Goal: Task Accomplishment & Management: Manage account settings

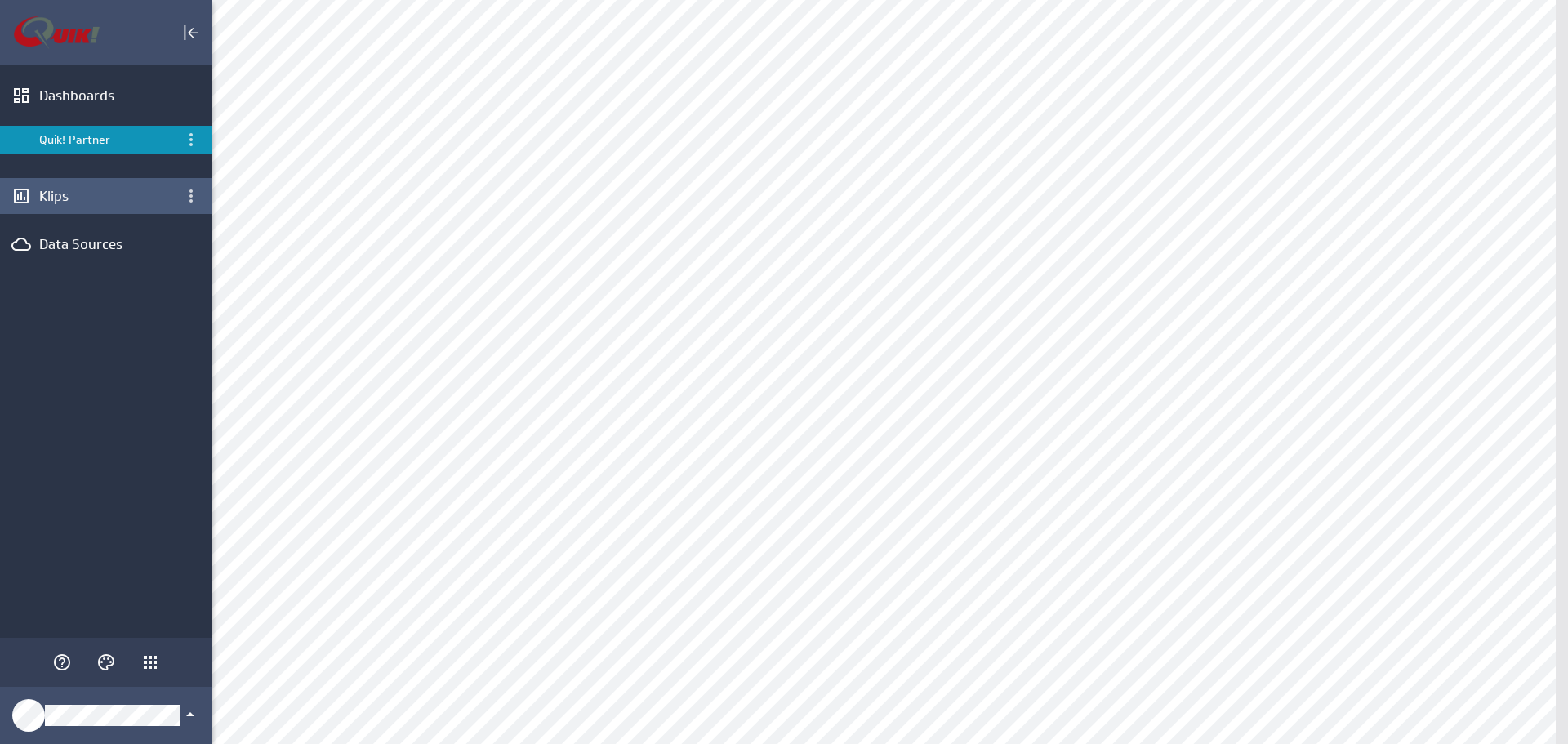
click at [71, 201] on div "Klips" at bounding box center [106, 196] width 134 height 18
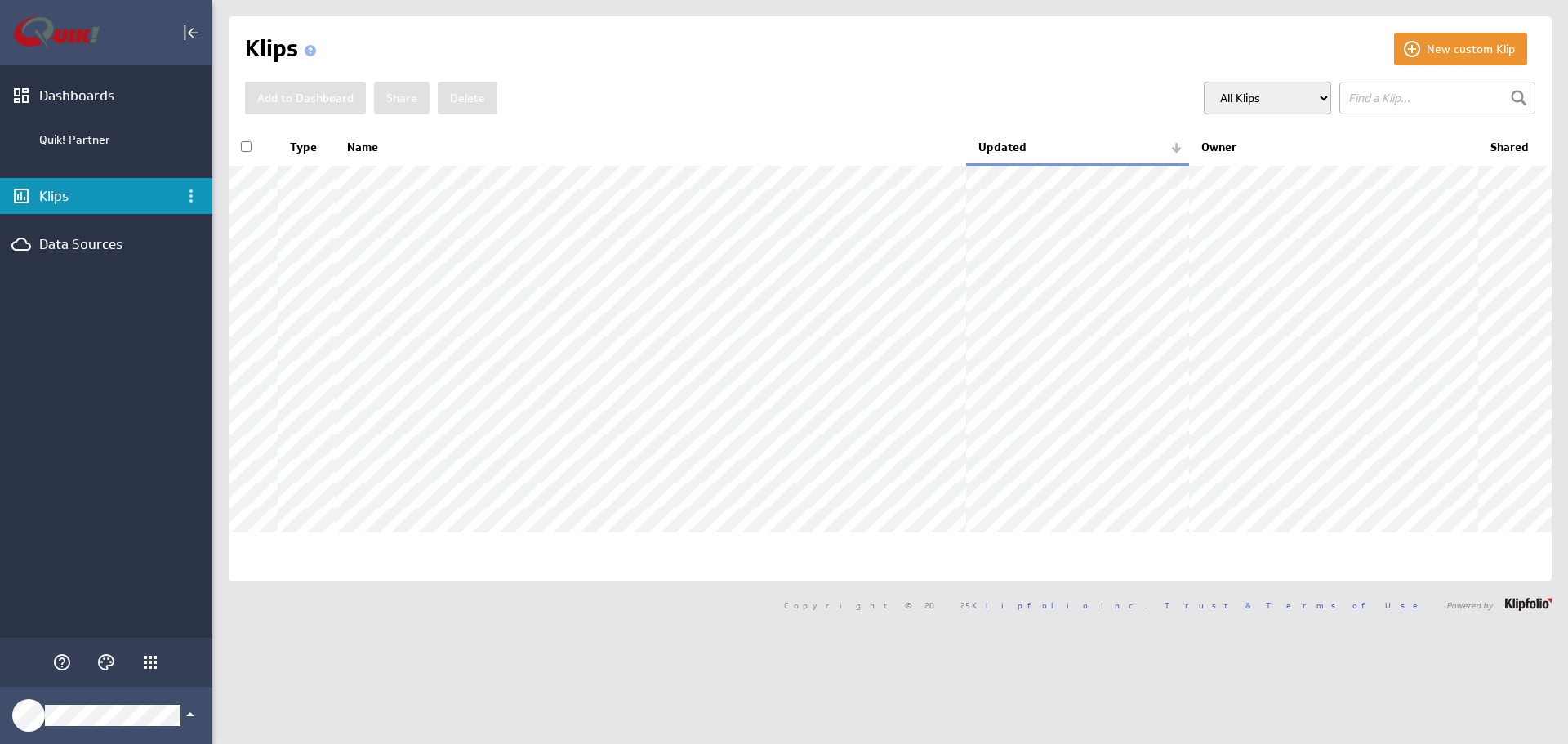
scroll to position [7, 0]
click at [107, 101] on div "Dashboards" at bounding box center [106, 96] width 134 height 18
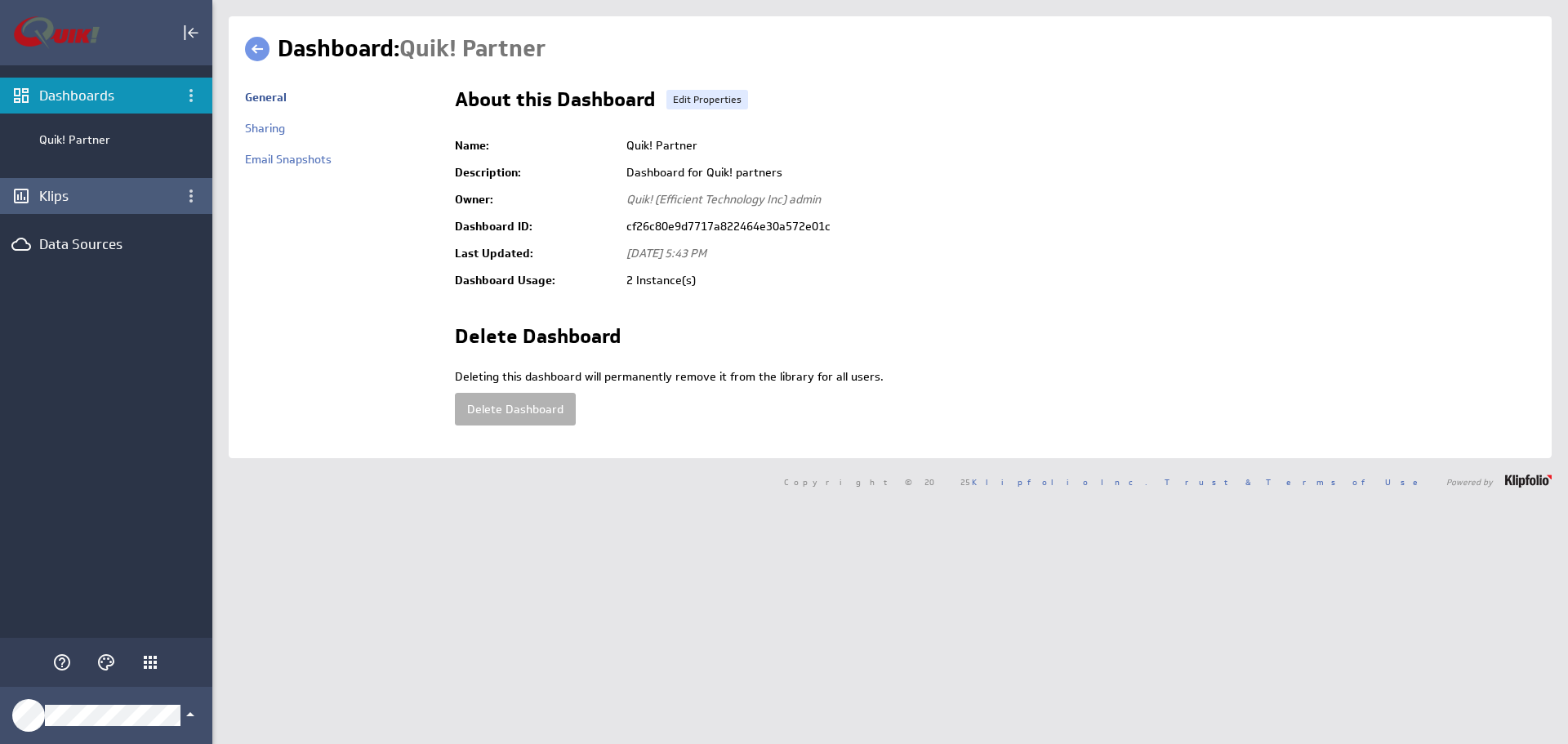
click at [71, 192] on div "Klips" at bounding box center [106, 196] width 134 height 18
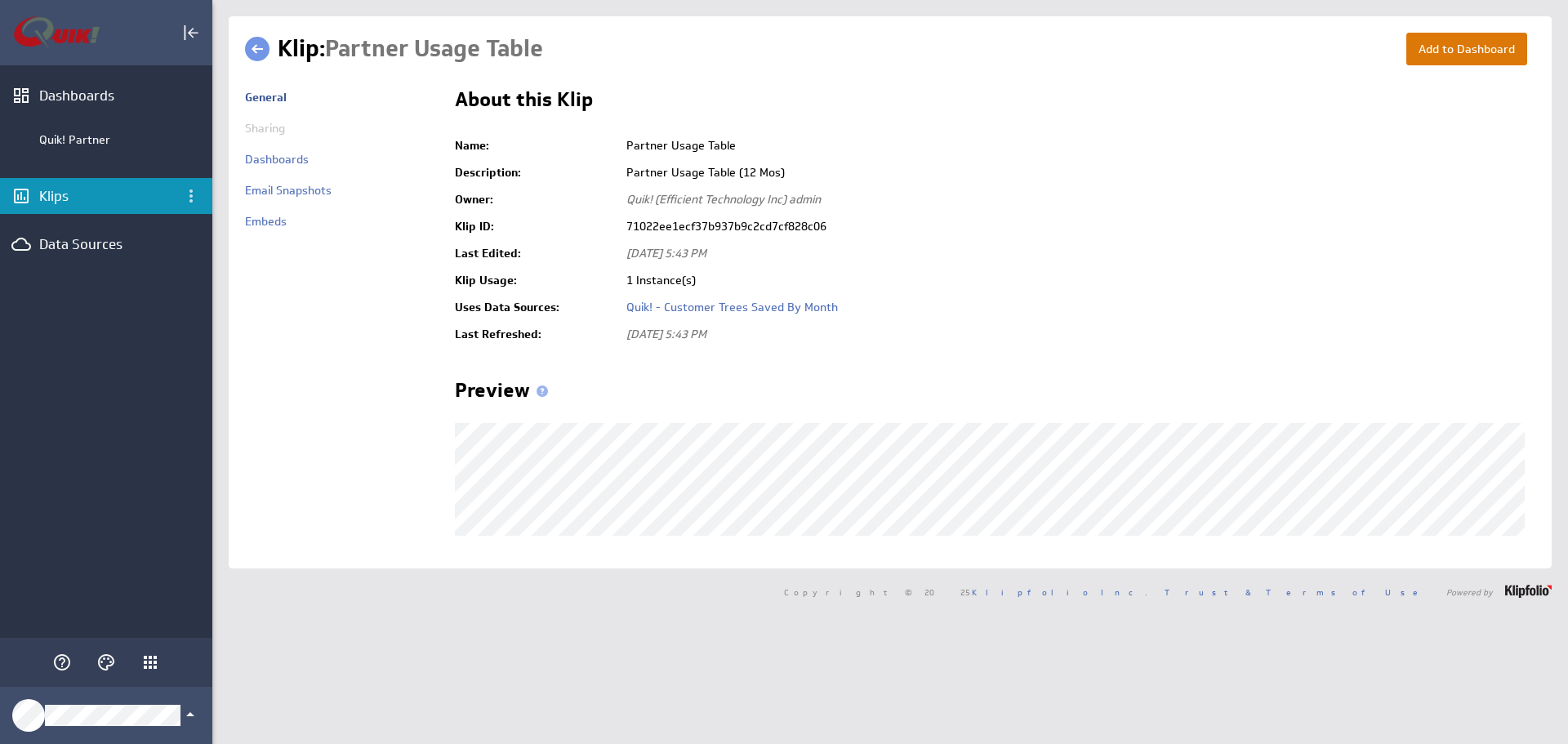
click at [1440, 56] on button "Add to Dashboard" at bounding box center [1467, 49] width 121 height 33
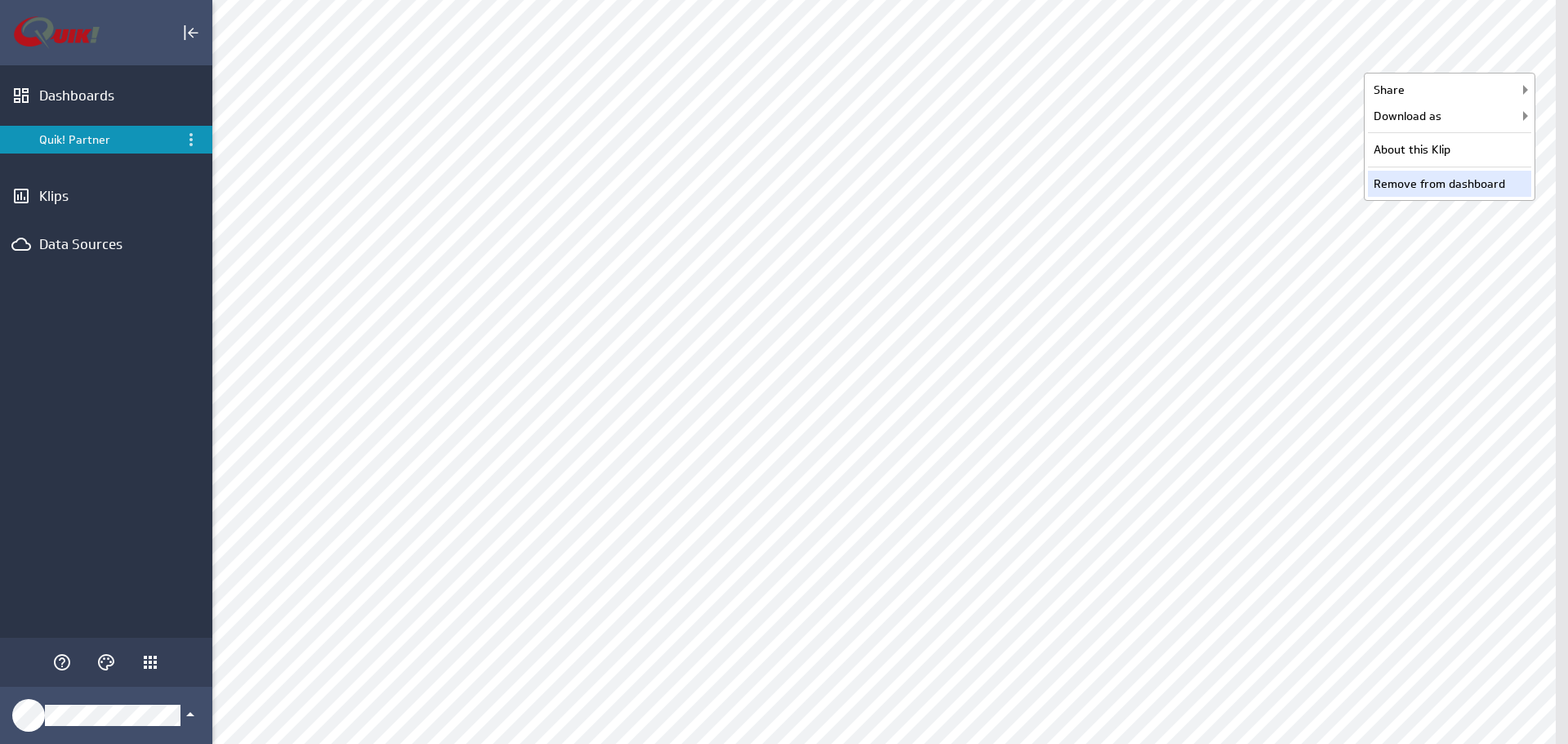
click at [1440, 185] on div "Remove from dashboard" at bounding box center [1449, 184] width 164 height 26
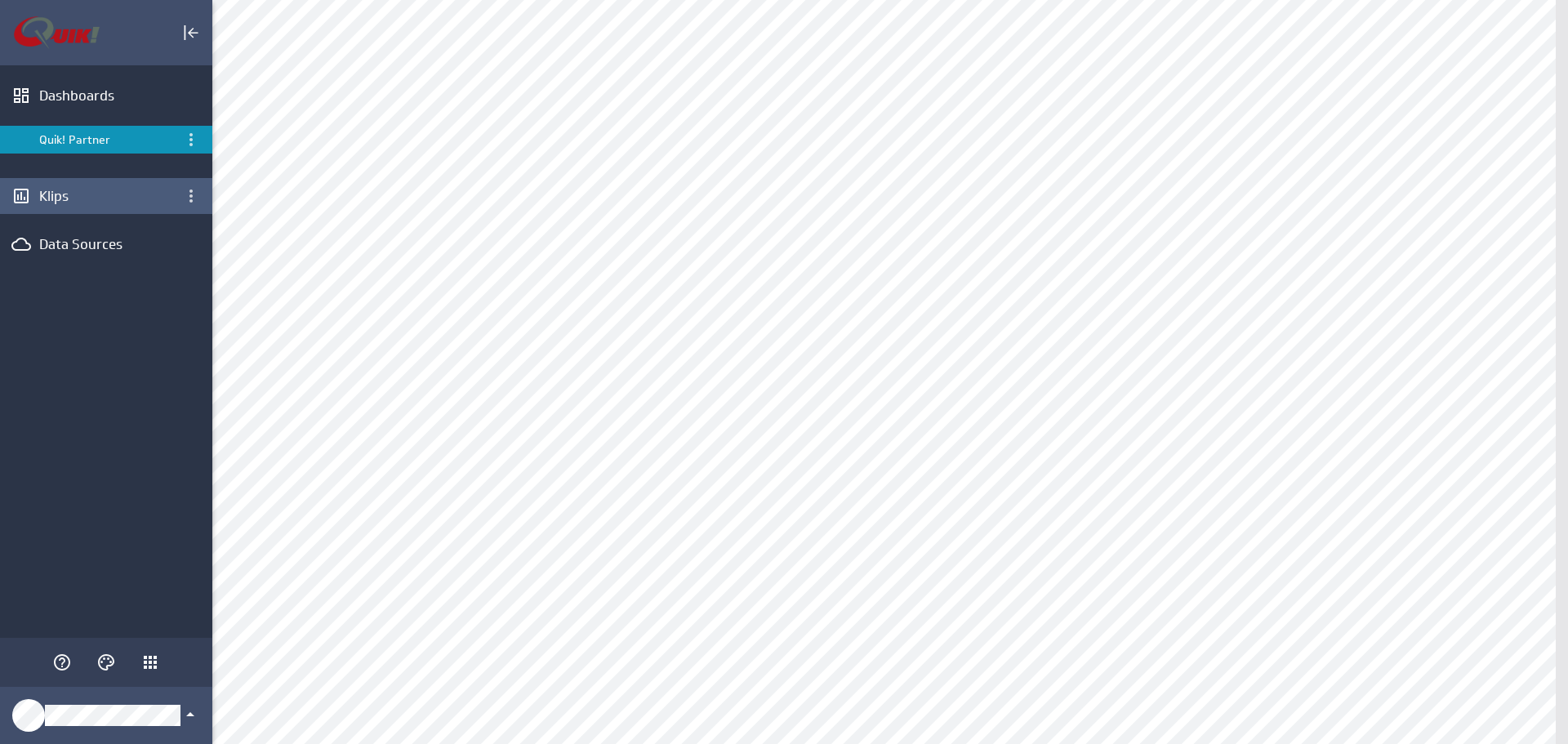
click at [70, 205] on div "Klips" at bounding box center [106, 196] width 212 height 36
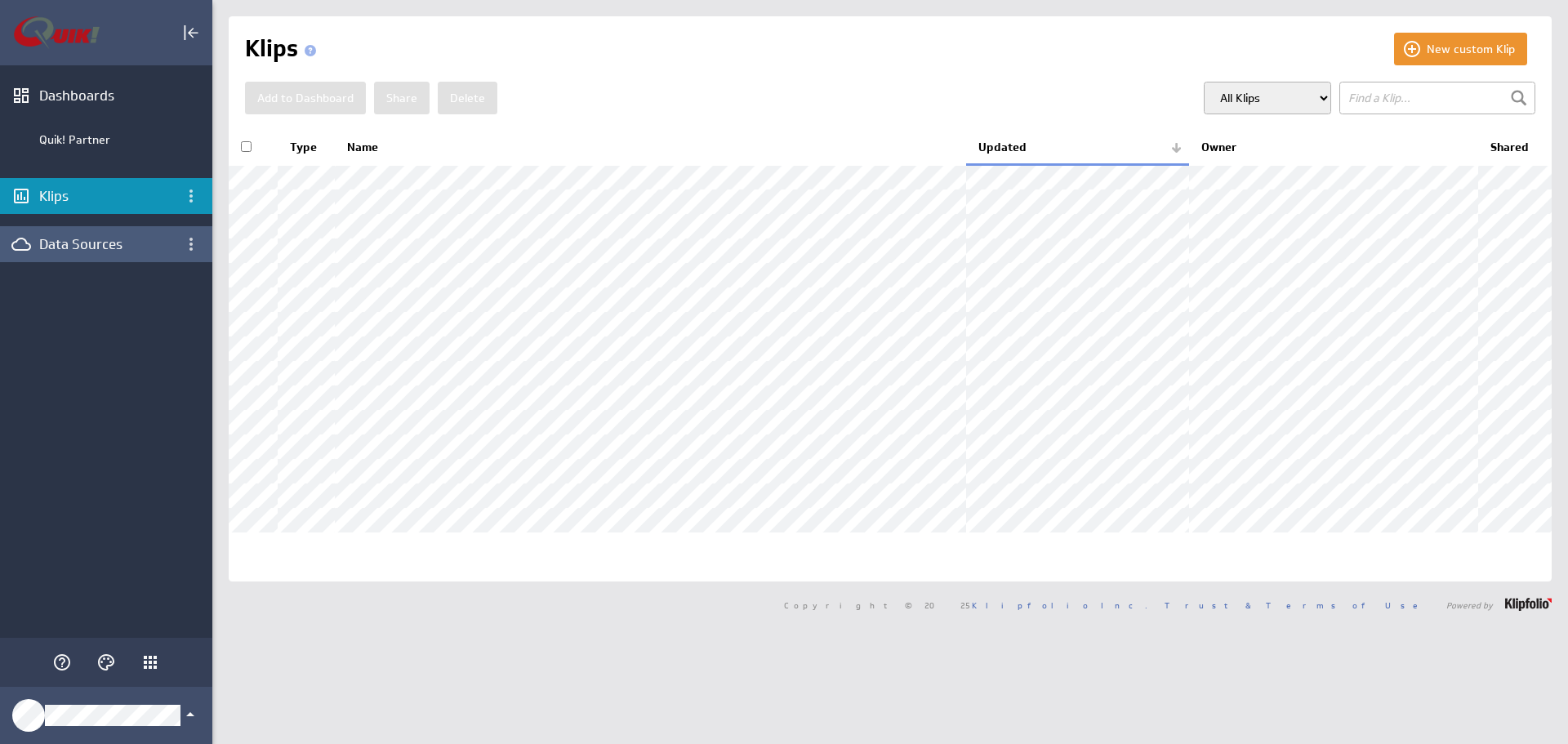
click at [46, 244] on div "Data Sources" at bounding box center [106, 244] width 134 height 18
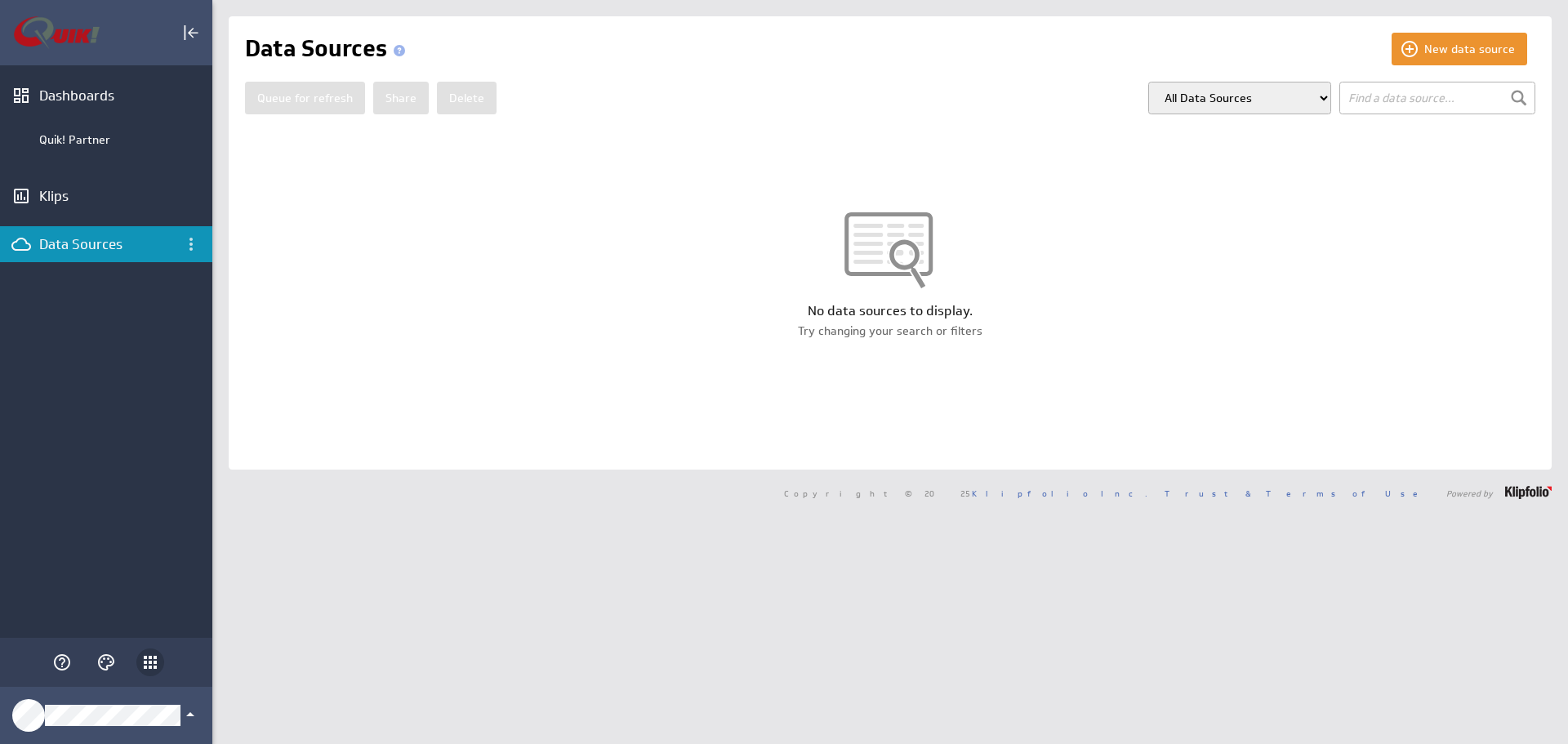
click at [158, 661] on icon "Klipfolio Apps" at bounding box center [151, 662] width 20 height 20
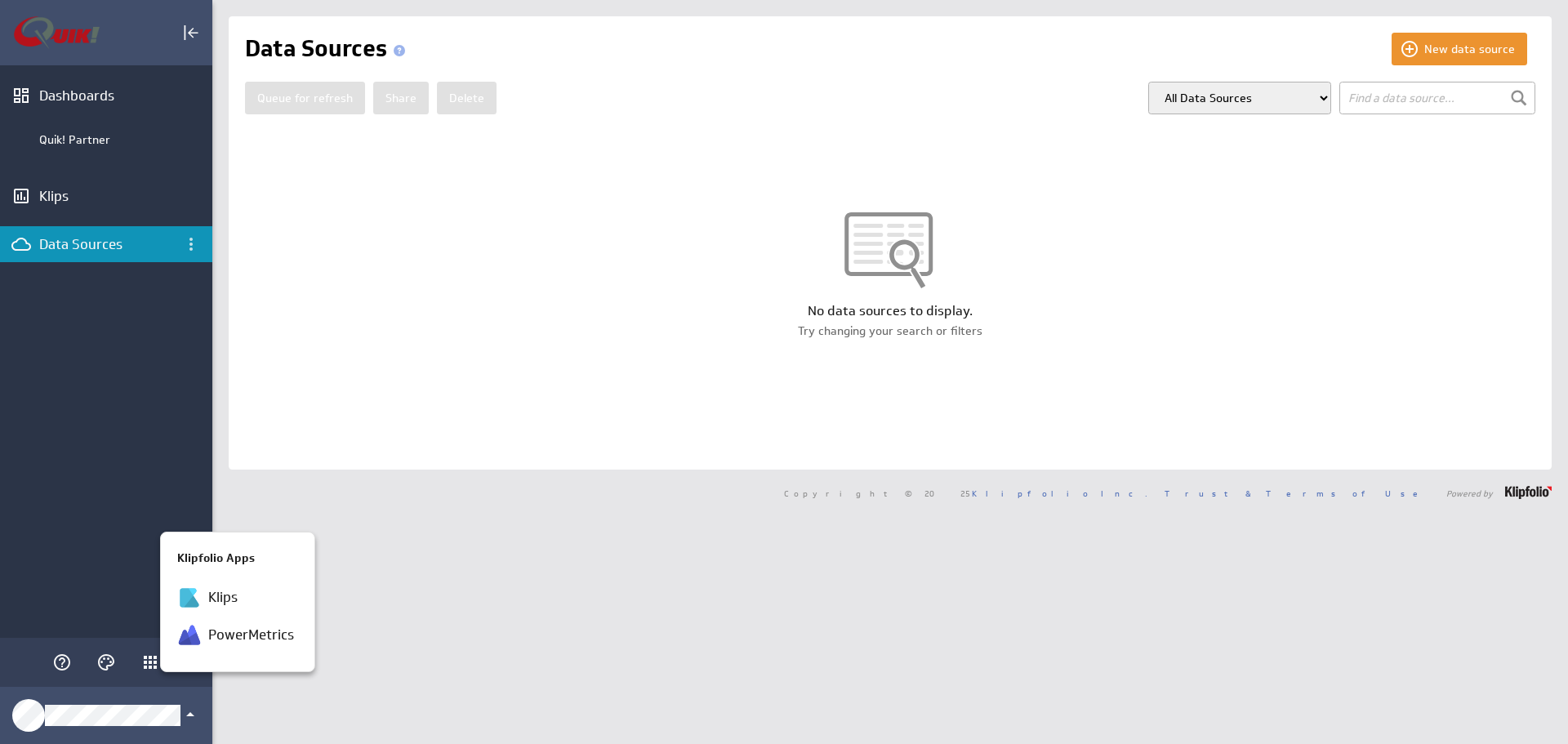
click at [632, 449] on div at bounding box center [784, 372] width 1568 height 744
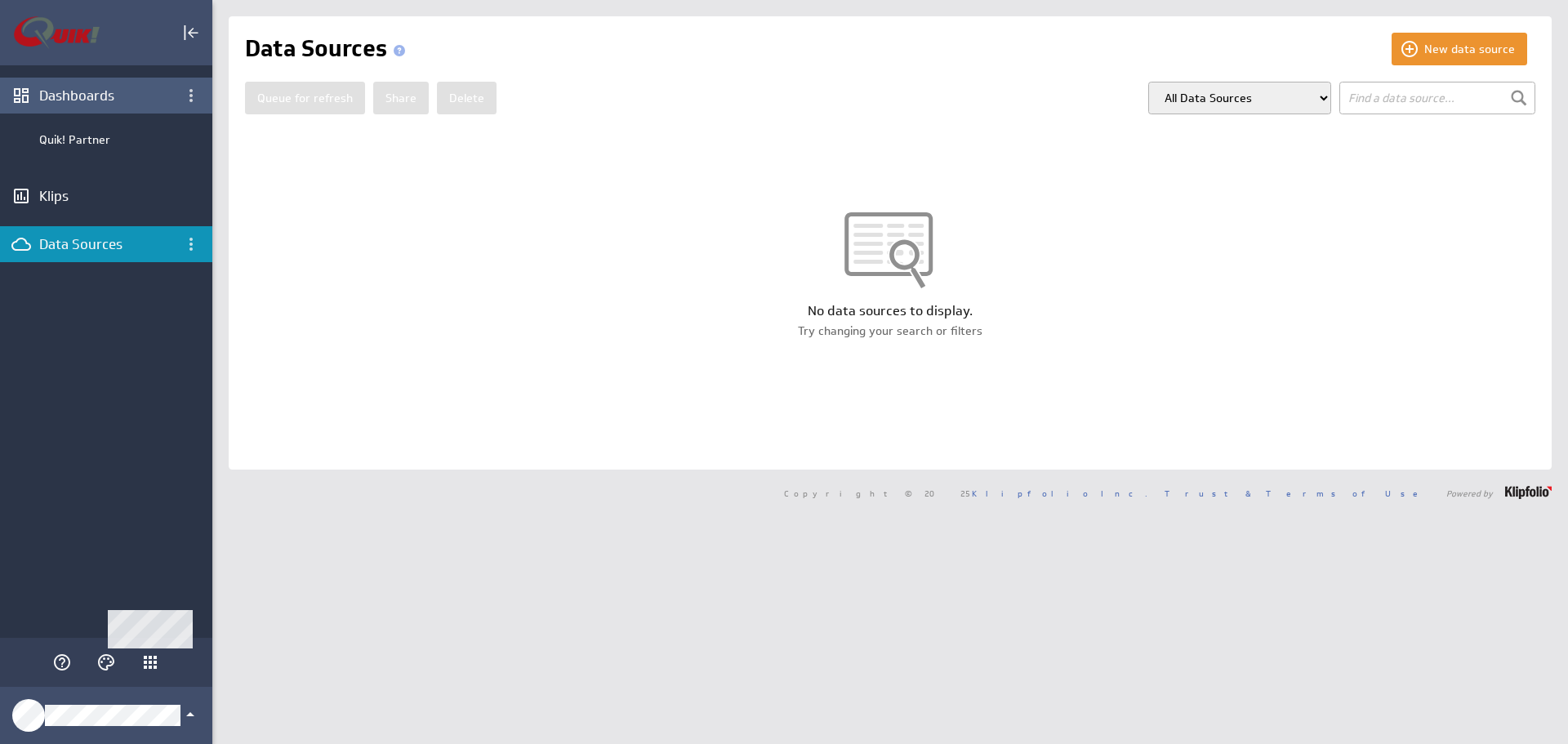
click at [88, 92] on div "Dashboards" at bounding box center [106, 96] width 134 height 18
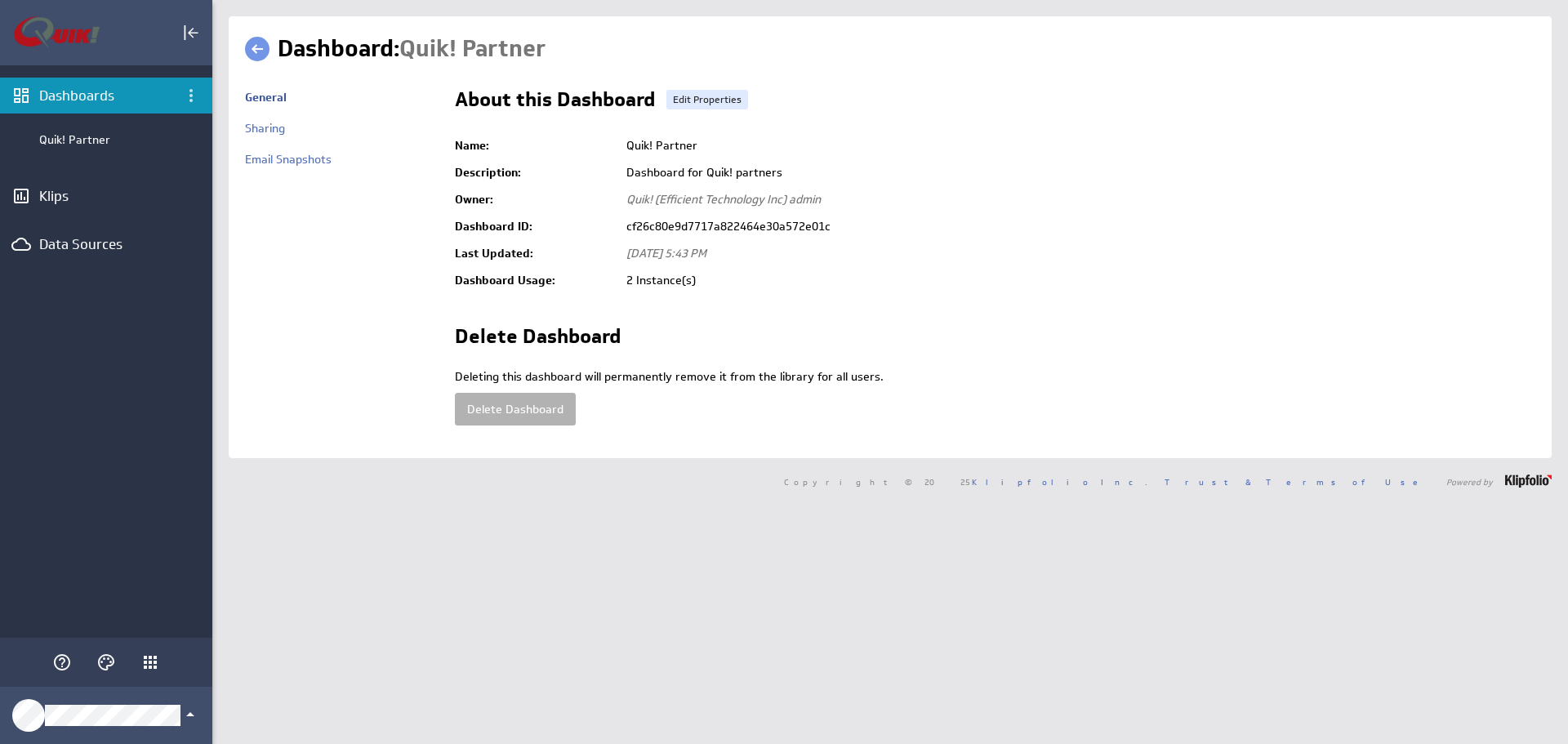
click at [76, 99] on div "Dashboards" at bounding box center [106, 96] width 134 height 18
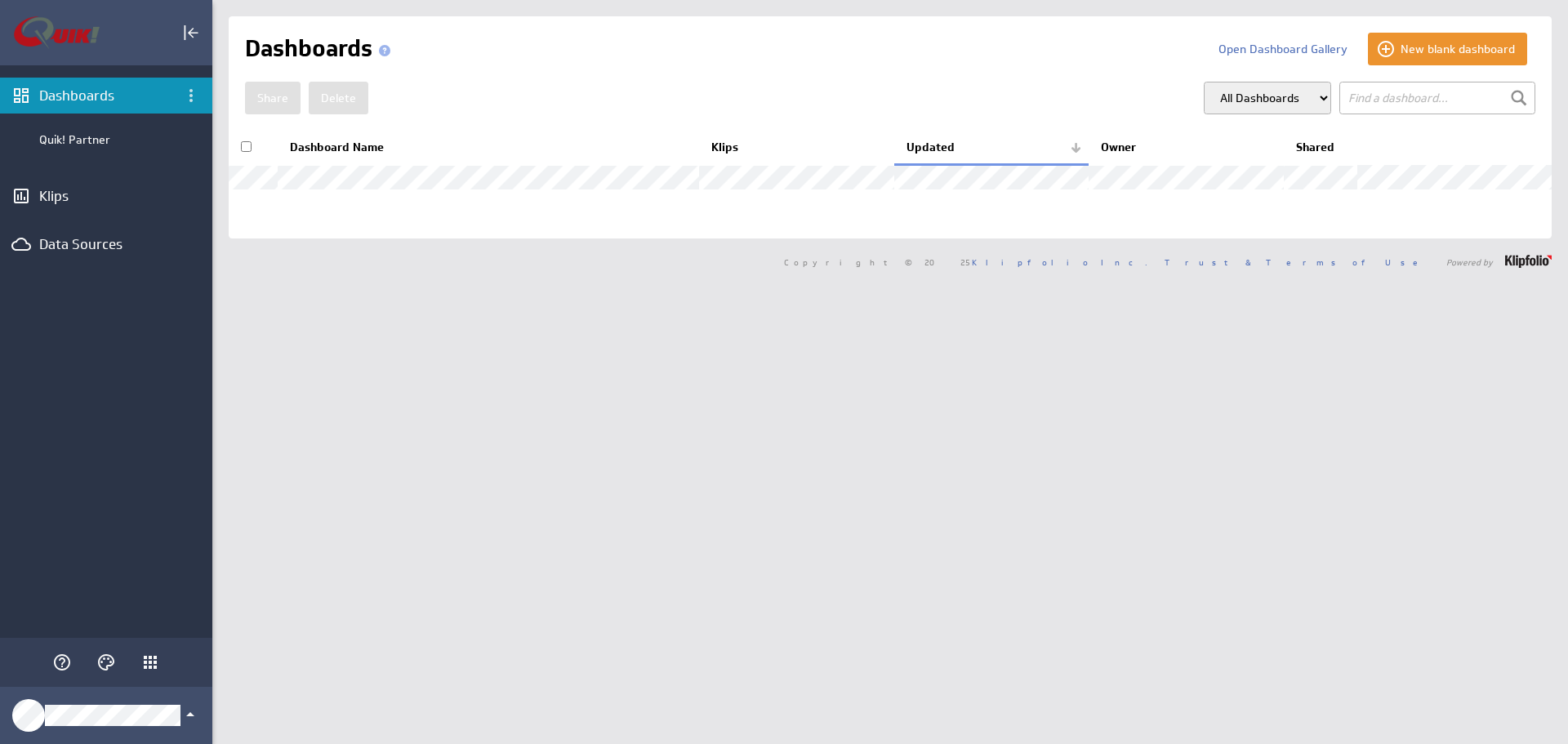
click at [46, 33] on img "Go to Dashboards" at bounding box center [56, 33] width 86 height 33
